Goal: Task Accomplishment & Management: Complete application form

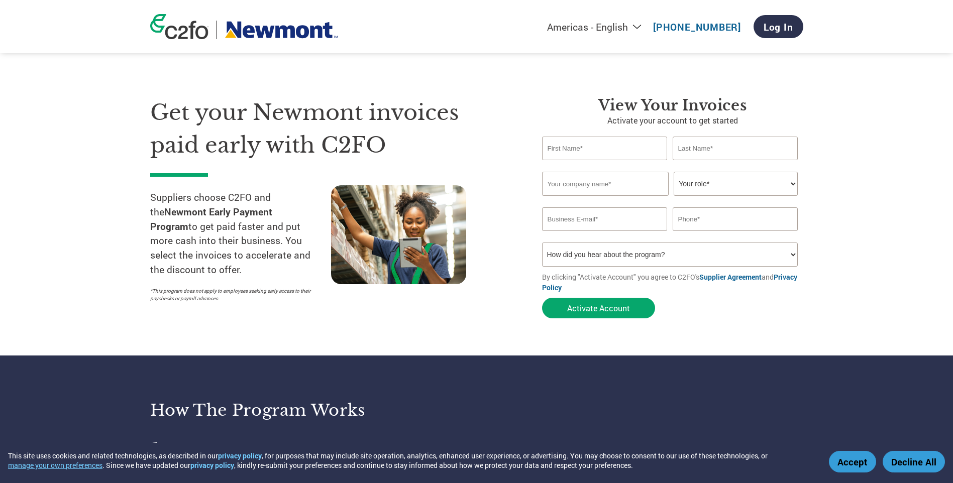
click at [565, 155] on input "text" at bounding box center [605, 149] width 126 height 24
click at [576, 151] on input "text" at bounding box center [605, 149] width 126 height 24
type input "suzy"
type input "isaacs"
type input "sullivans mining and industrial"
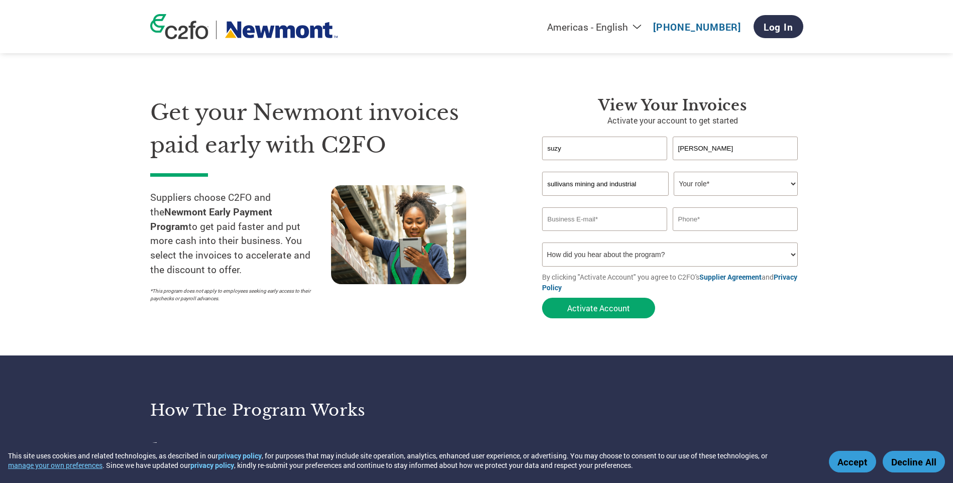
type input "suzy.isaacs@sulmin.com.au"
type input "0263621470"
click at [798, 182] on select "Your role* CFO Controller Credit Manager Finance Director Treasurer CEO Preside…" at bounding box center [736, 184] width 124 height 24
select select "OTHER"
click at [674, 172] on select "Your role* CFO Controller Credit Manager Finance Director Treasurer CEO Preside…" at bounding box center [736, 184] width 124 height 24
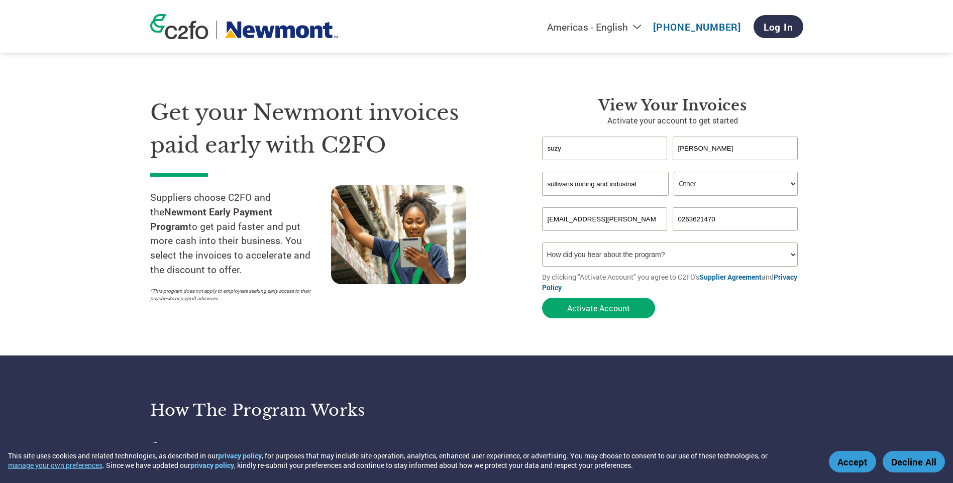
click at [602, 257] on select "How did you hear about the program? Received a letter Email Social Media Online…" at bounding box center [670, 255] width 256 height 24
select select "Email"
click at [542, 243] on select "How did you hear about the program? Received a letter Email Social Media Online…" at bounding box center [670, 255] width 256 height 24
click at [599, 311] on button "Activate Account" at bounding box center [598, 308] width 113 height 21
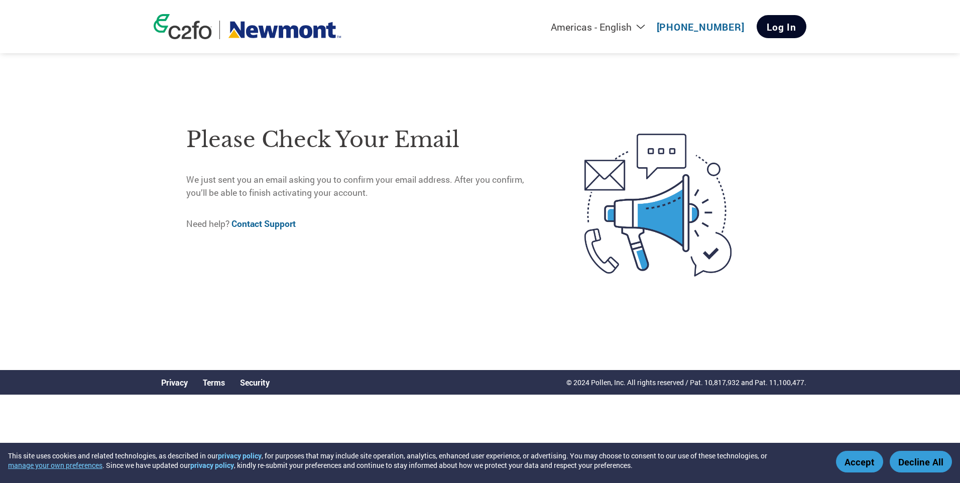
click at [784, 24] on link "Log In" at bounding box center [782, 26] width 50 height 23
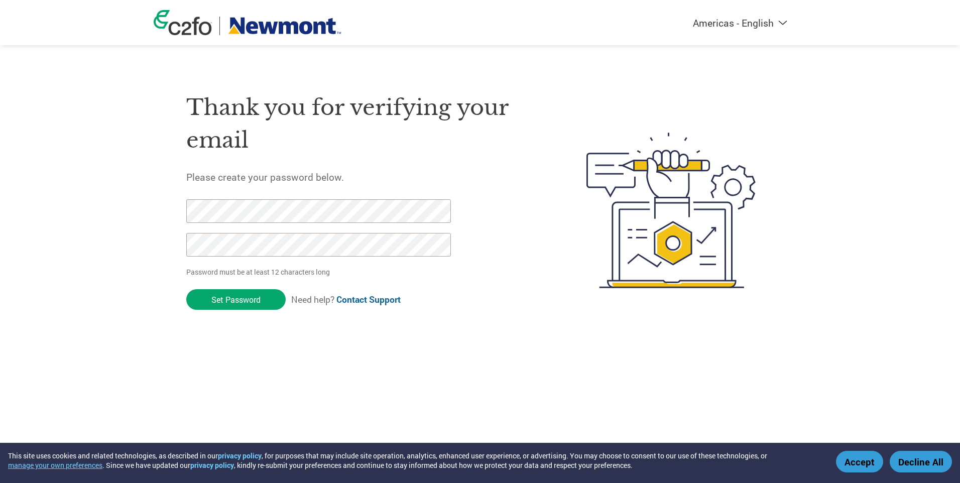
click at [186, 289] on input "Set Password" at bounding box center [235, 299] width 99 height 21
click at [320, 259] on div at bounding box center [313, 232] width 254 height 67
click at [0, 202] on html "This site uses cookies and related technologies, as described in our privacy po…" at bounding box center [480, 190] width 960 height 380
click at [125, 229] on div "Americas - English Américas - Español [GEOGRAPHIC_DATA] - Português Amériques -…" at bounding box center [480, 170] width 960 height 340
click input "Set Password" at bounding box center [235, 299] width 99 height 21
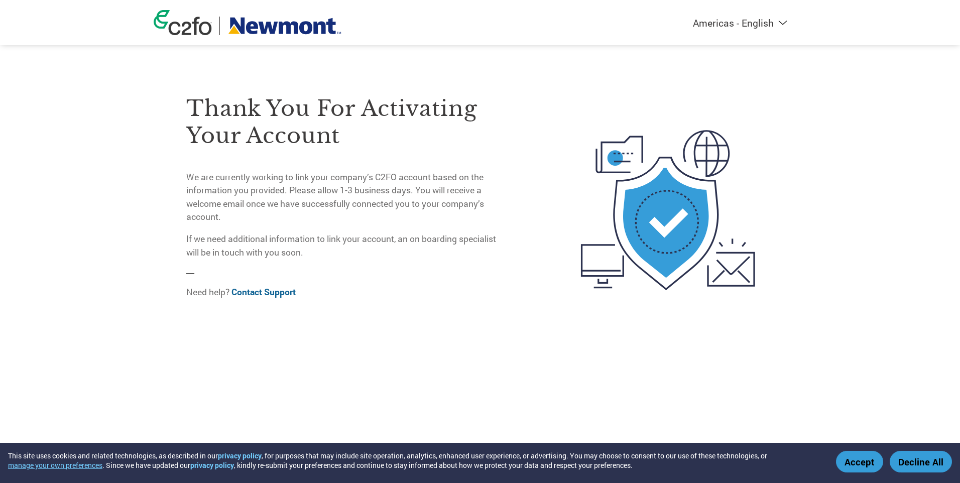
click at [856, 461] on button "Accept" at bounding box center [859, 462] width 47 height 22
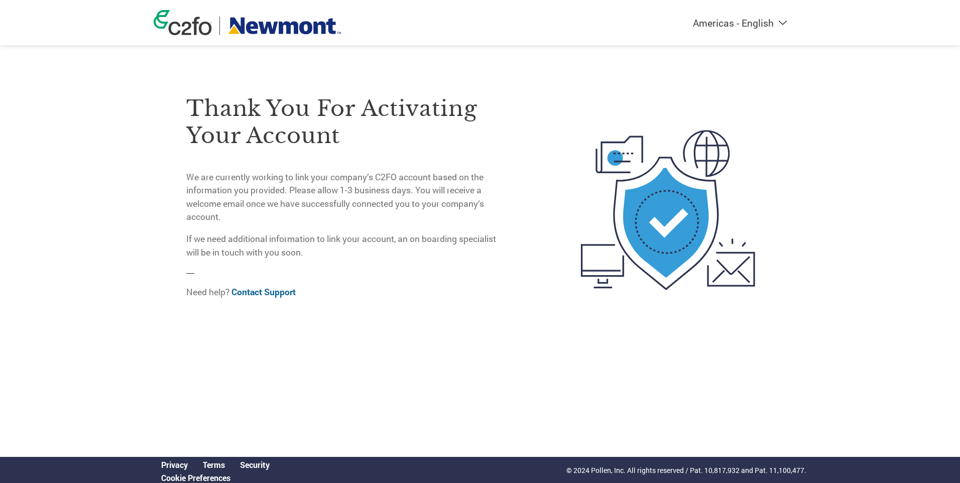
click at [650, 215] on img at bounding box center [668, 210] width 211 height 274
click at [662, 211] on img at bounding box center [668, 210] width 211 height 274
click at [678, 206] on img at bounding box center [668, 210] width 211 height 274
